Goal: Transaction & Acquisition: Download file/media

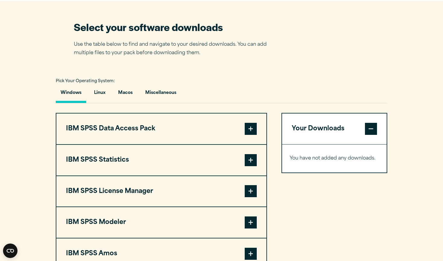
scroll to position [376, 0]
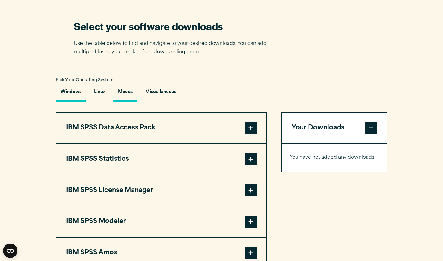
click at [130, 95] on button "Macos" at bounding box center [125, 93] width 24 height 17
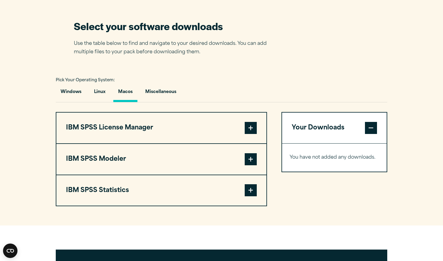
click at [251, 188] on span at bounding box center [251, 191] width 12 height 12
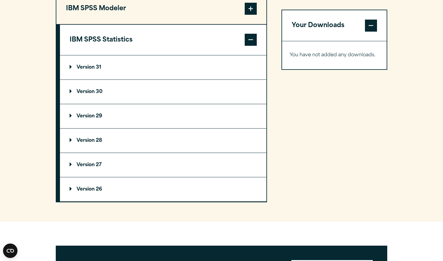
scroll to position [530, 0]
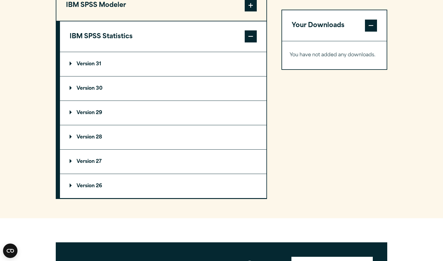
click at [91, 115] on p "Version 29" at bounding box center [86, 113] width 33 height 5
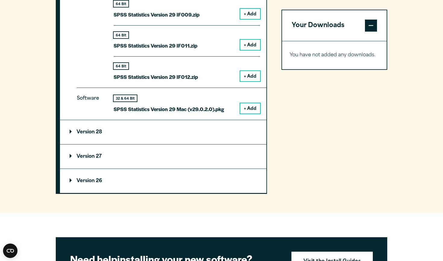
scroll to position [848, 0]
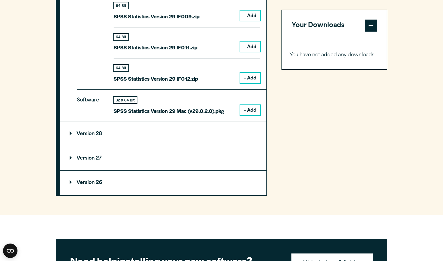
click at [245, 105] on button "+ Add" at bounding box center [250, 110] width 20 height 10
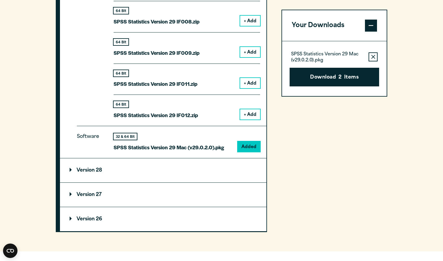
scroll to position [811, 0]
click at [372, 55] on icon "button" at bounding box center [374, 57] width 4 height 4
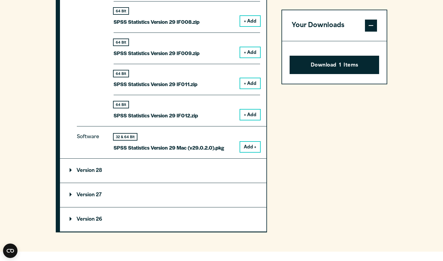
click at [366, 28] on span at bounding box center [371, 26] width 12 height 12
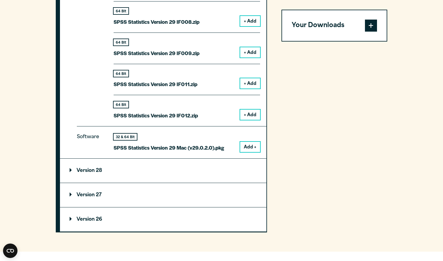
click at [368, 28] on span at bounding box center [371, 26] width 12 height 12
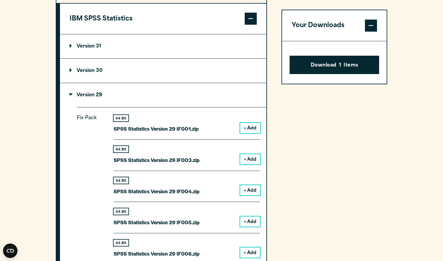
scroll to position [550, 0]
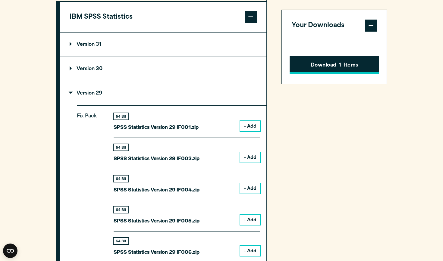
click at [321, 61] on button "Download 1 Items" at bounding box center [335, 65] width 90 height 19
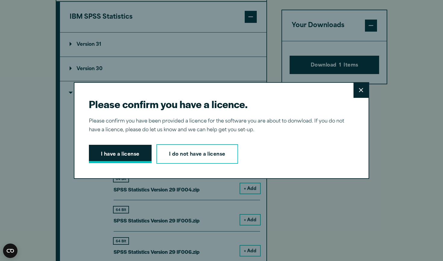
click at [142, 161] on button "I have a license" at bounding box center [120, 154] width 63 height 19
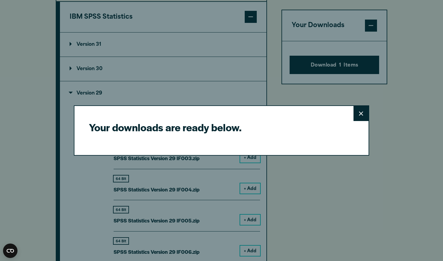
click at [359, 113] on icon at bounding box center [361, 114] width 4 height 5
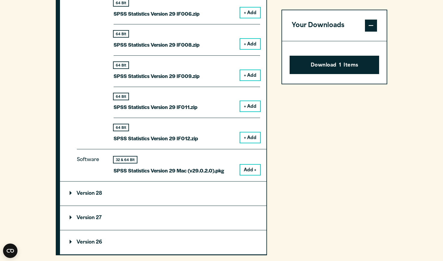
scroll to position [793, 0]
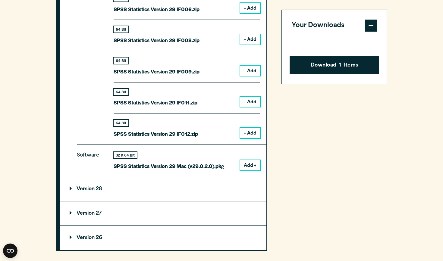
click at [250, 161] on button "Add +" at bounding box center [250, 165] width 20 height 10
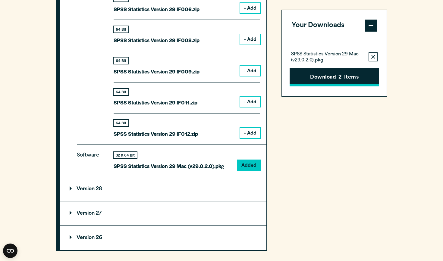
click at [327, 80] on button "Download 2 Items" at bounding box center [335, 77] width 90 height 19
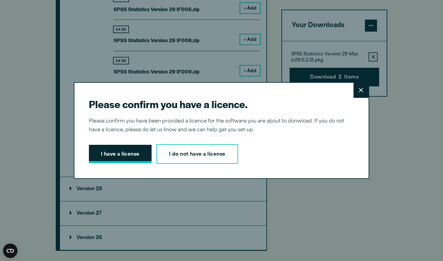
click at [135, 153] on button "I have a license" at bounding box center [120, 154] width 63 height 19
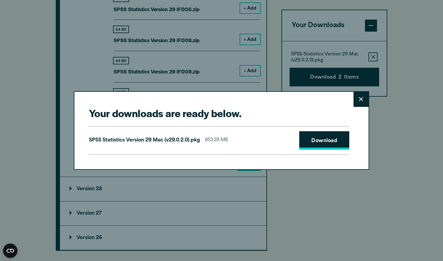
click at [318, 141] on link "Download" at bounding box center [324, 140] width 50 height 19
click at [356, 95] on button "Close" at bounding box center [361, 99] width 15 height 15
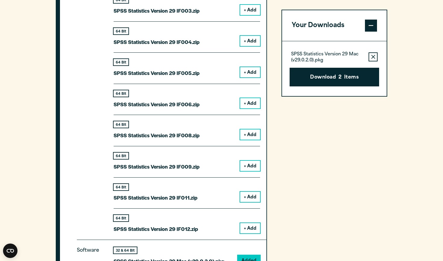
scroll to position [691, 0]
